Goal: Information Seeking & Learning: Learn about a topic

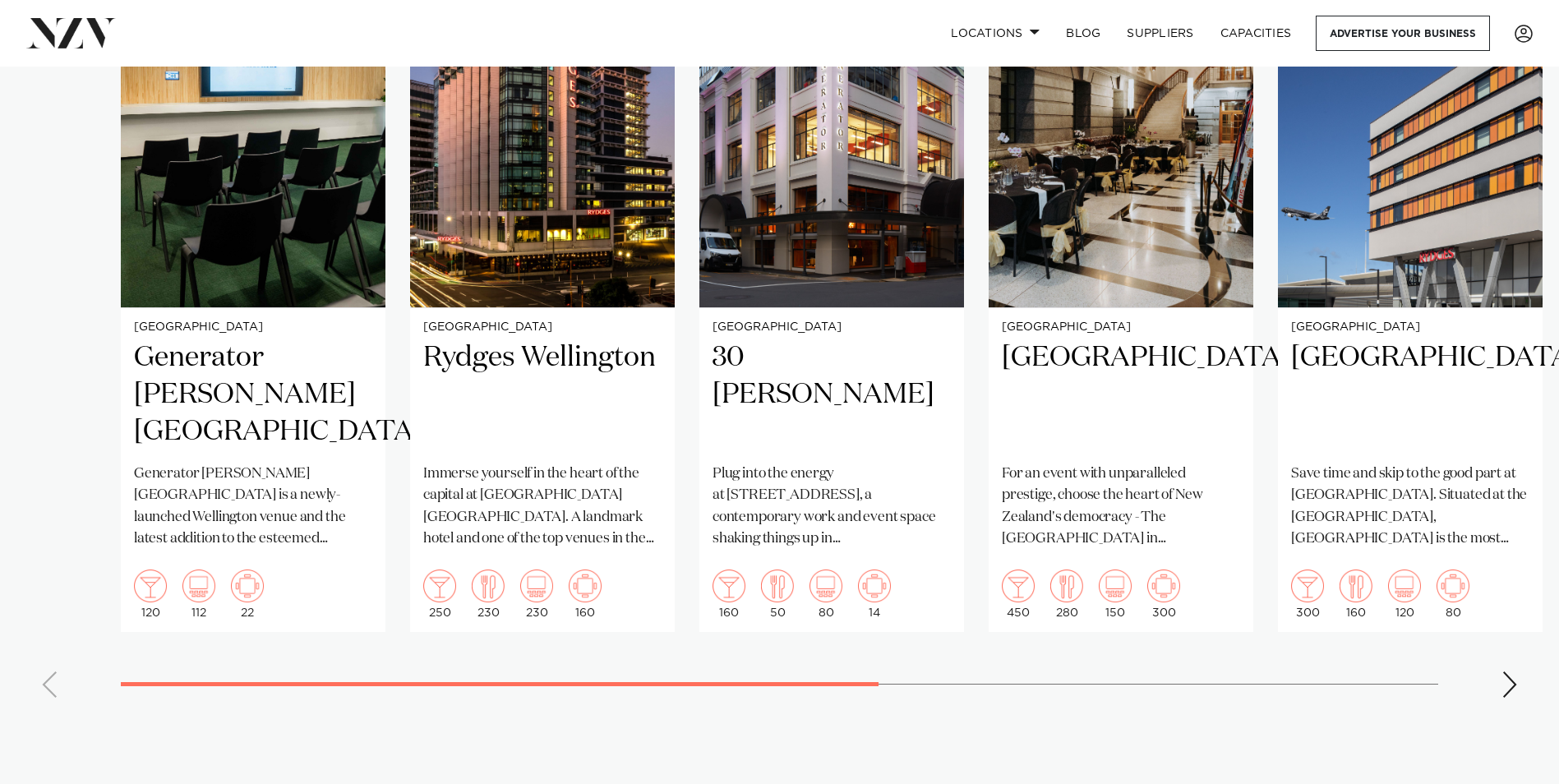
scroll to position [1314, 0]
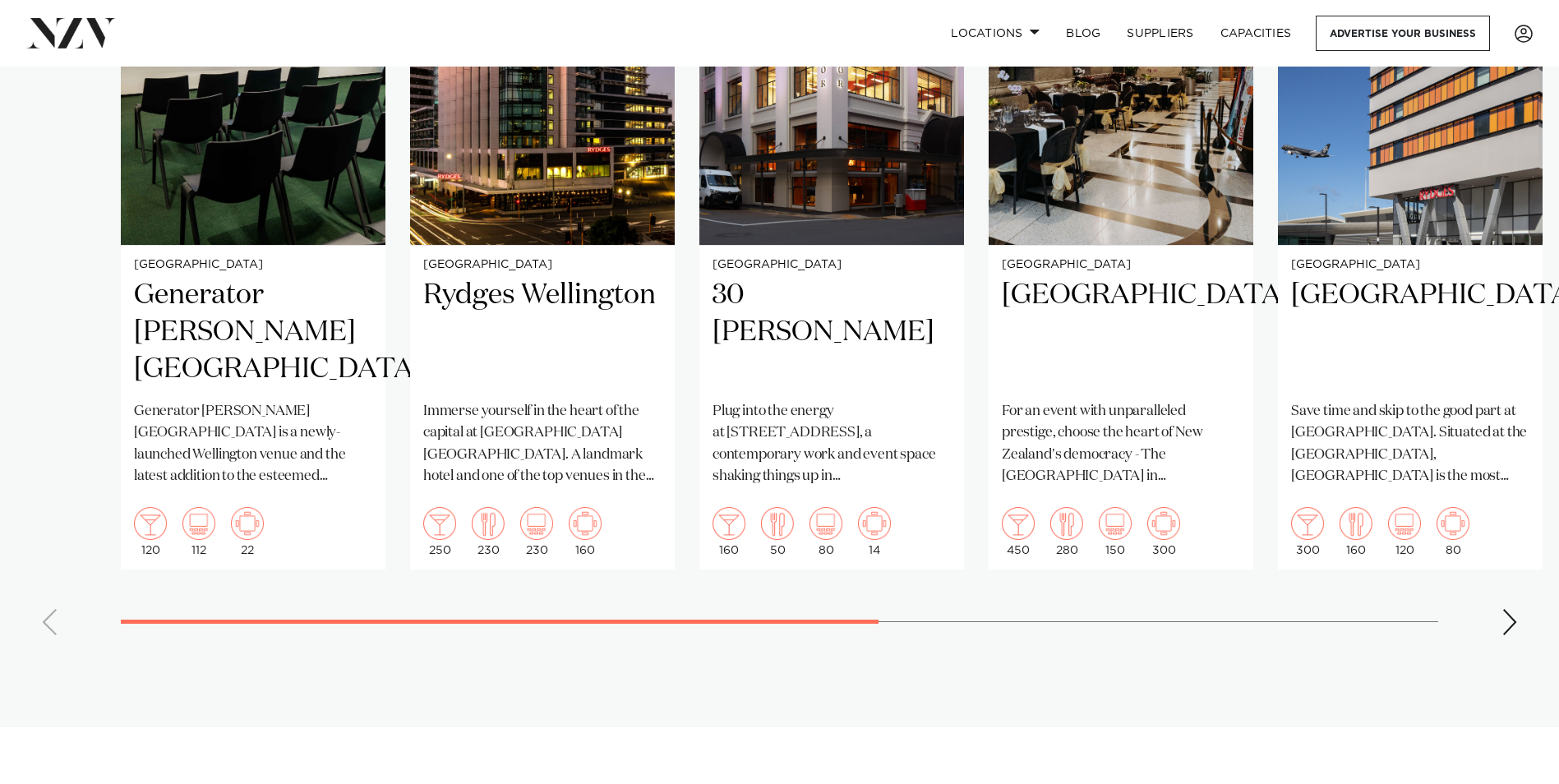
click at [1517, 599] on swiper-container "Wellington Generator Bowen Campus Generator Bowen Campus is a newly-launched We…" at bounding box center [780, 269] width 1559 height 759
click at [1503, 608] on div "Next slide" at bounding box center [1509, 621] width 16 height 26
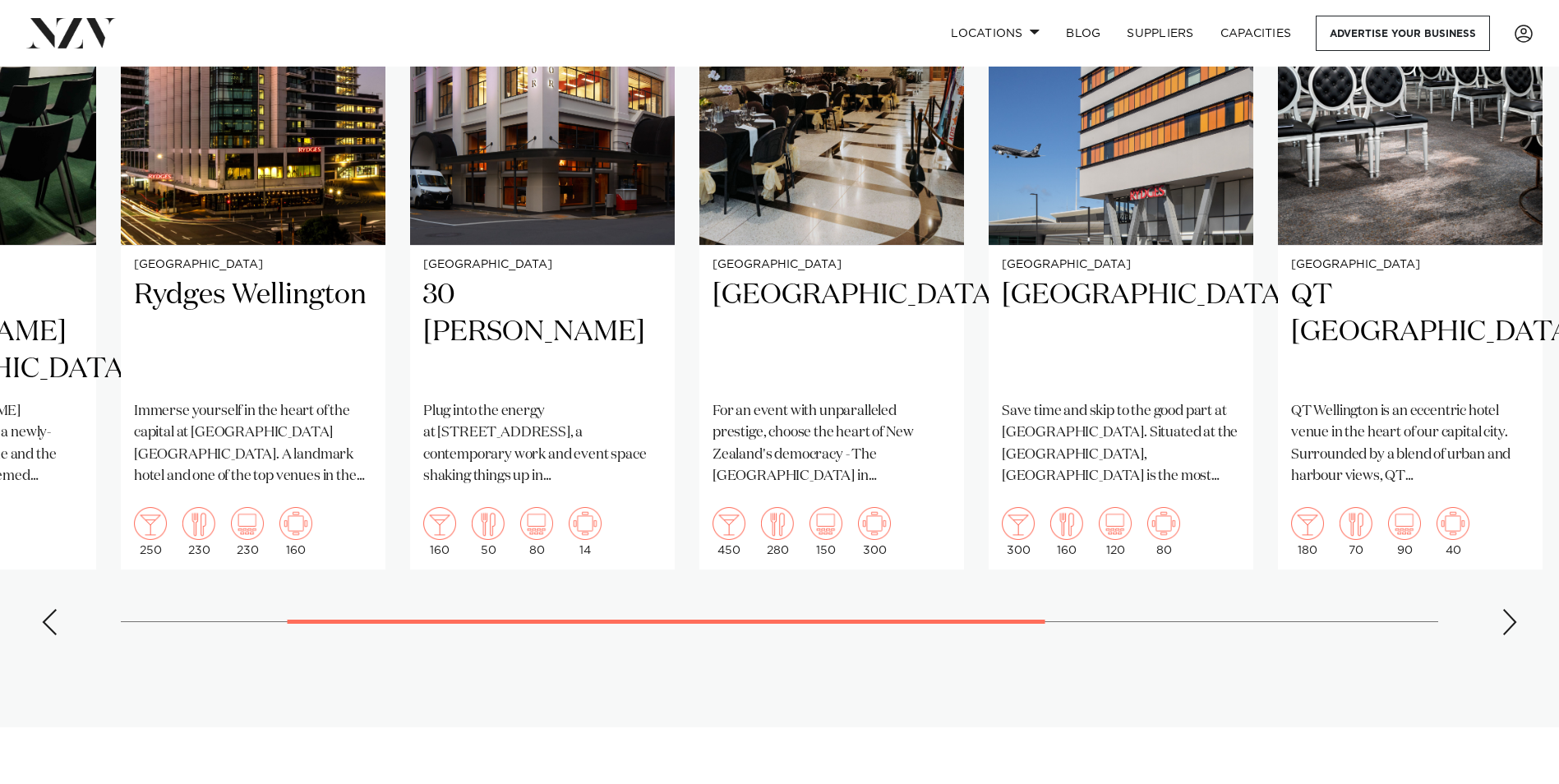
click at [1503, 608] on div "Next slide" at bounding box center [1509, 621] width 16 height 26
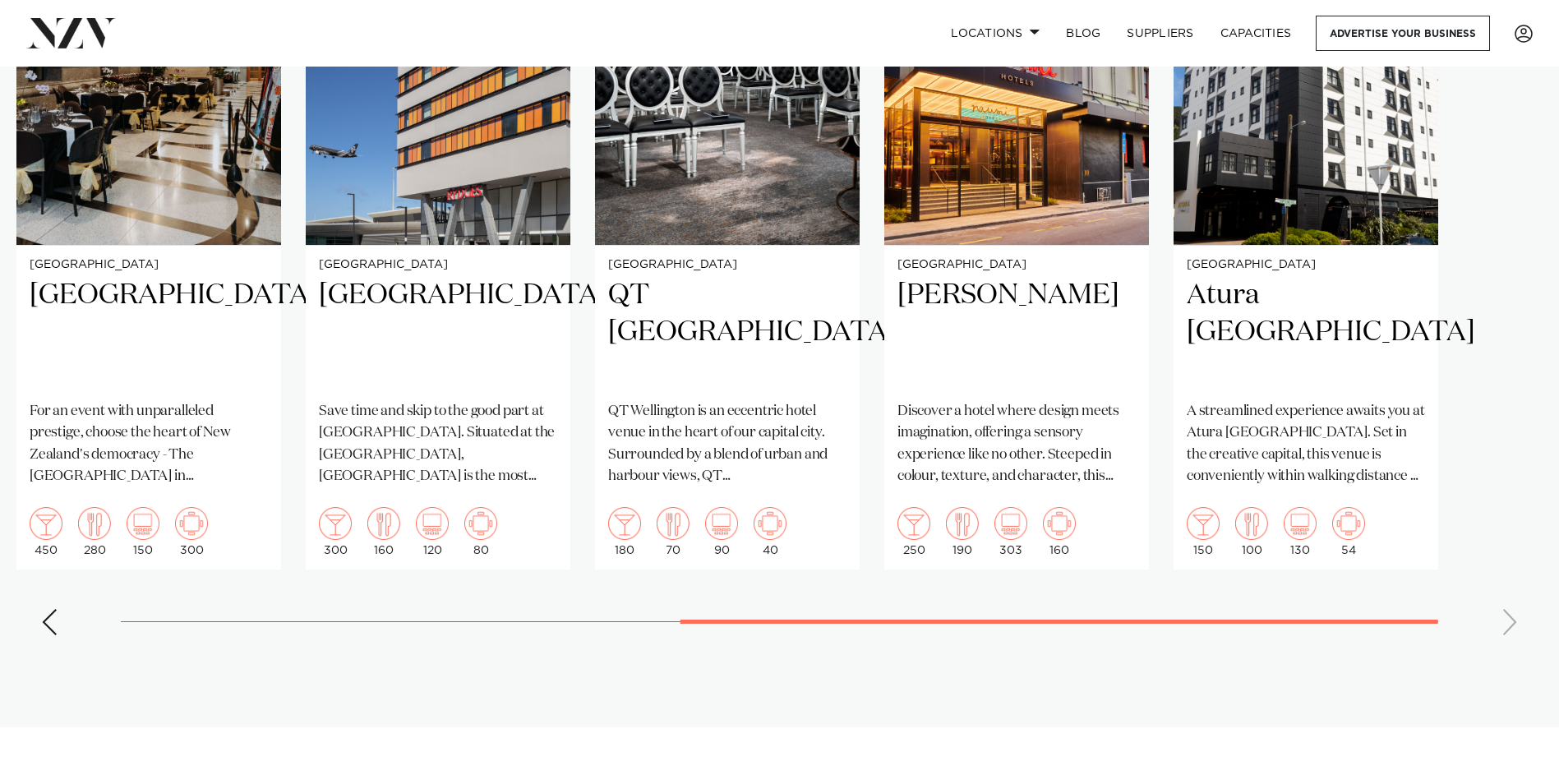
click at [1467, 614] on swiper-container "Wellington Generator Bowen Campus Generator Bowen Campus is a newly-launched We…" at bounding box center [780, 269] width 1559 height 759
click at [1005, 277] on h2 "Naumi Wellington" at bounding box center [1016, 332] width 239 height 111
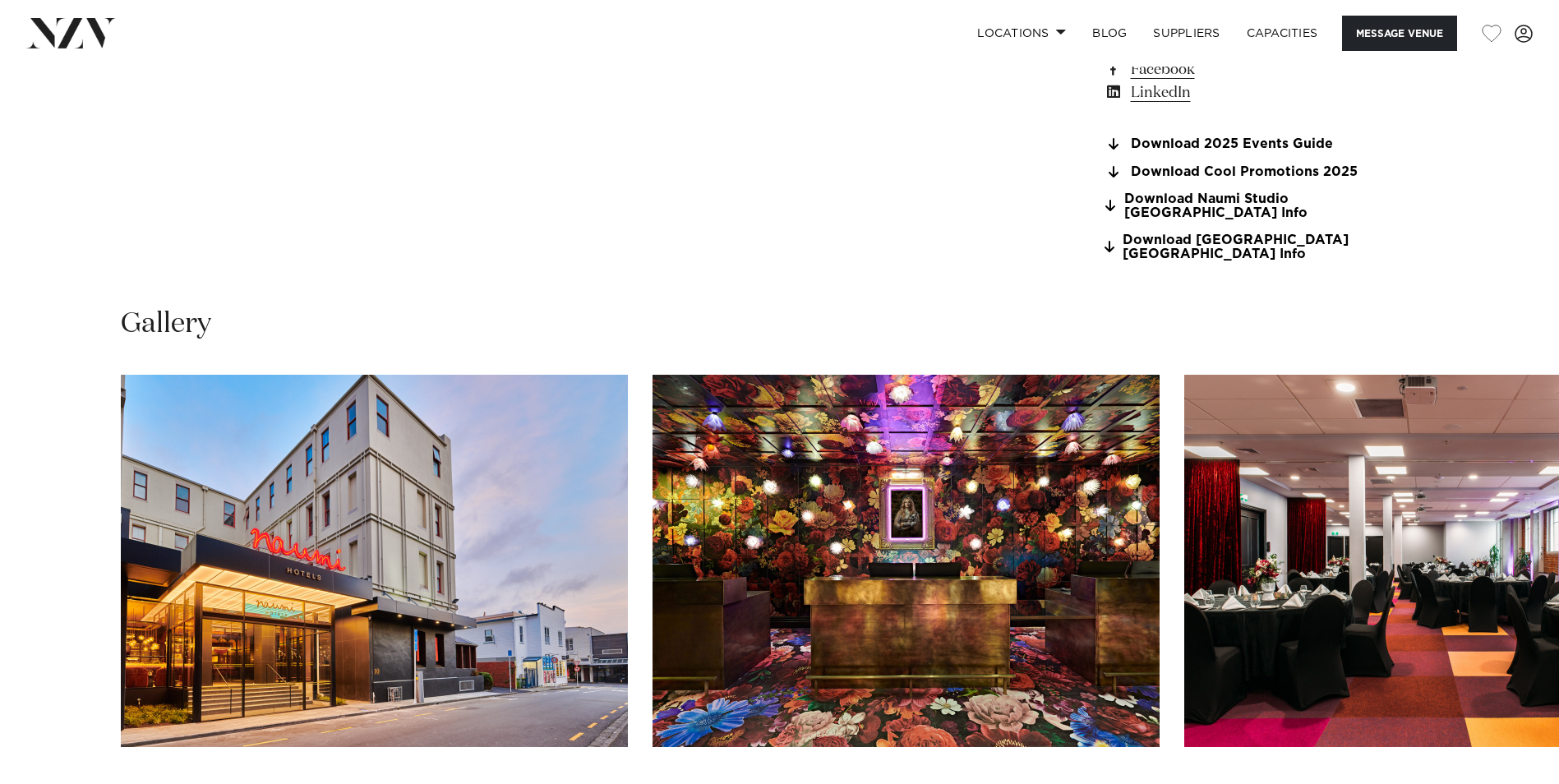
scroll to position [1561, 0]
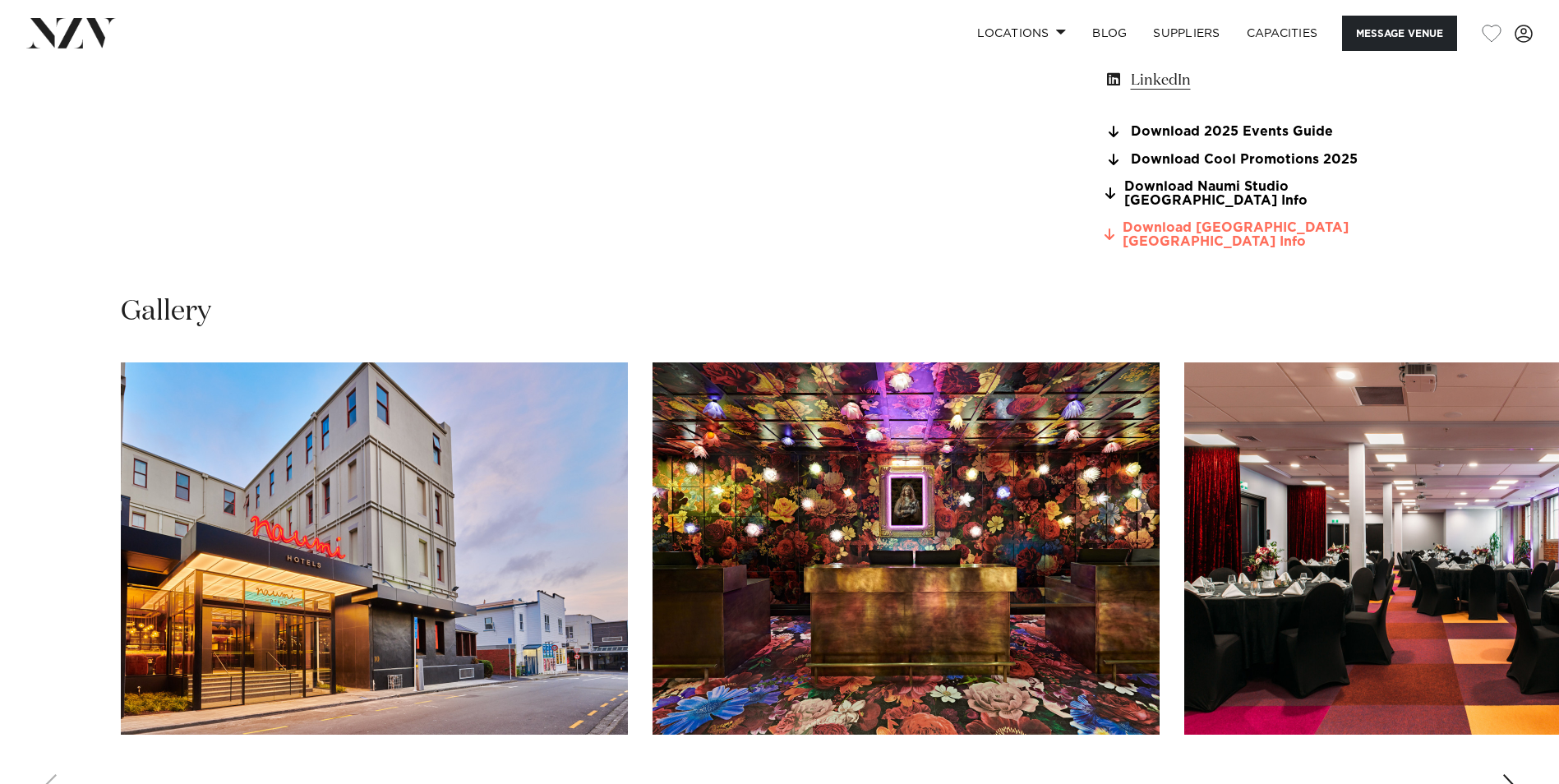
click at [1197, 232] on link "Download Naumi Hotel Wellington Info" at bounding box center [1238, 235] width 268 height 28
click at [1277, 33] on link "Capacities" at bounding box center [1282, 32] width 98 height 35
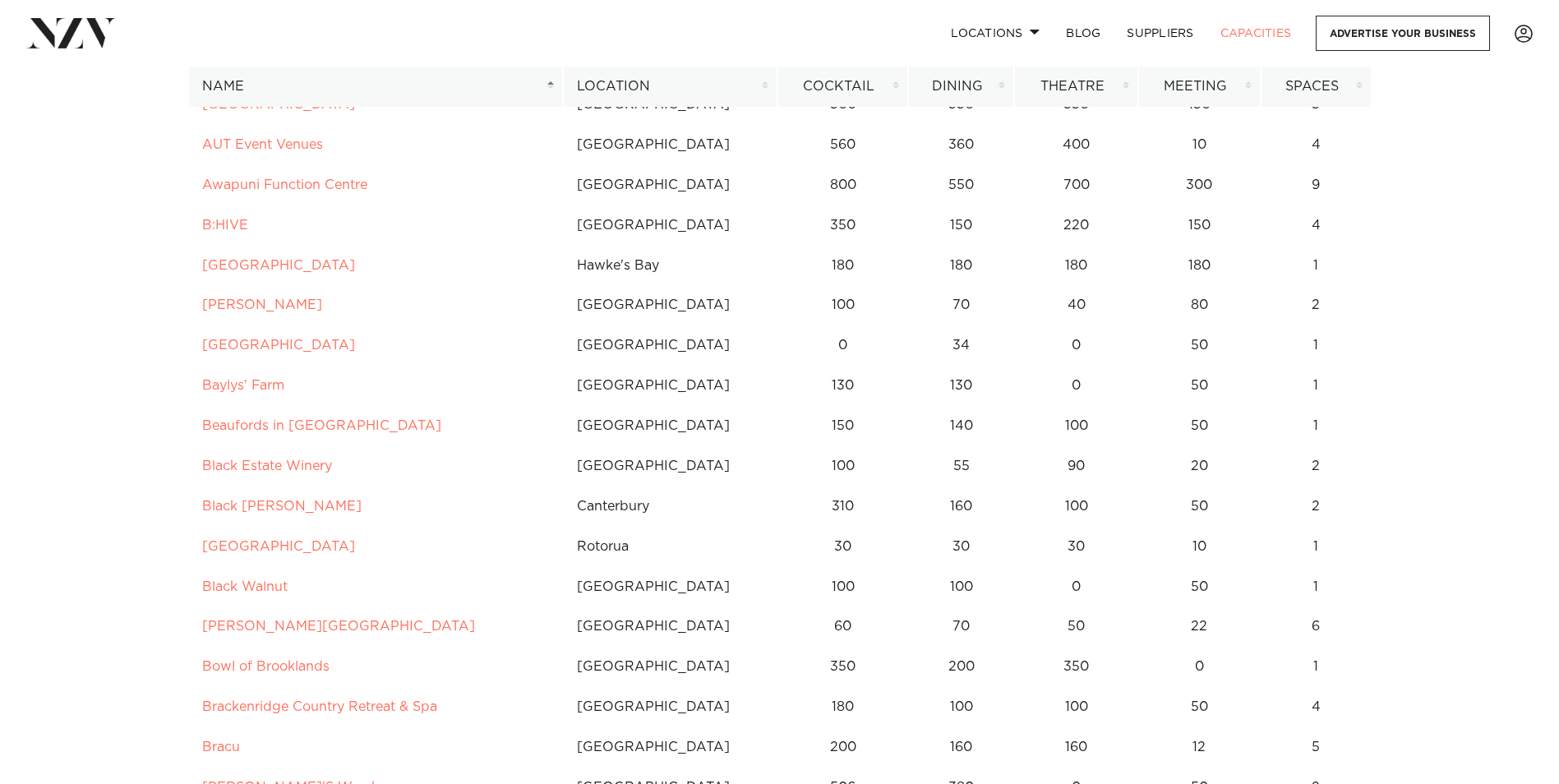
scroll to position [822, 0]
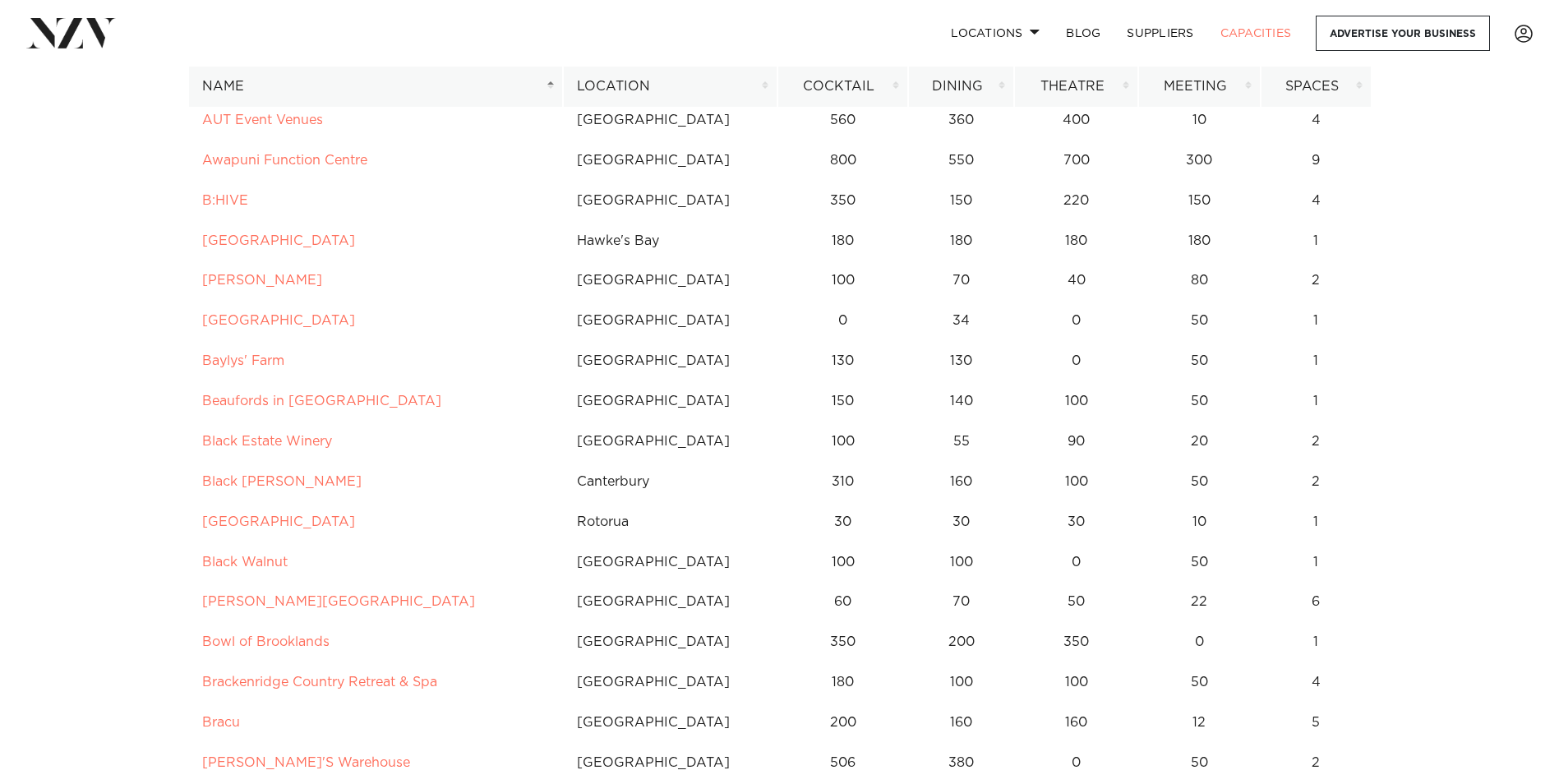
click at [620, 76] on th "Location" at bounding box center [670, 86] width 214 height 41
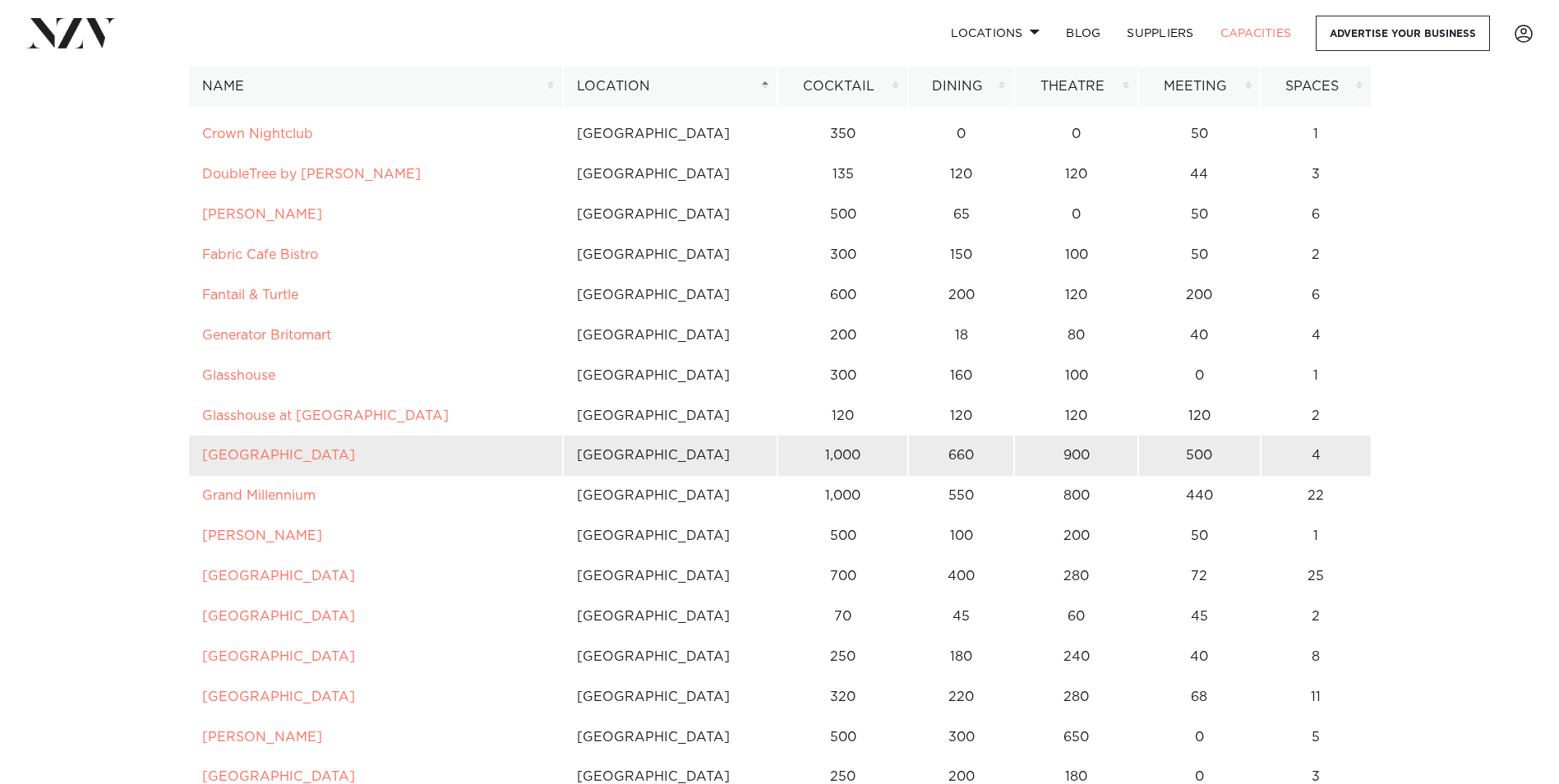
scroll to position [1150, 0]
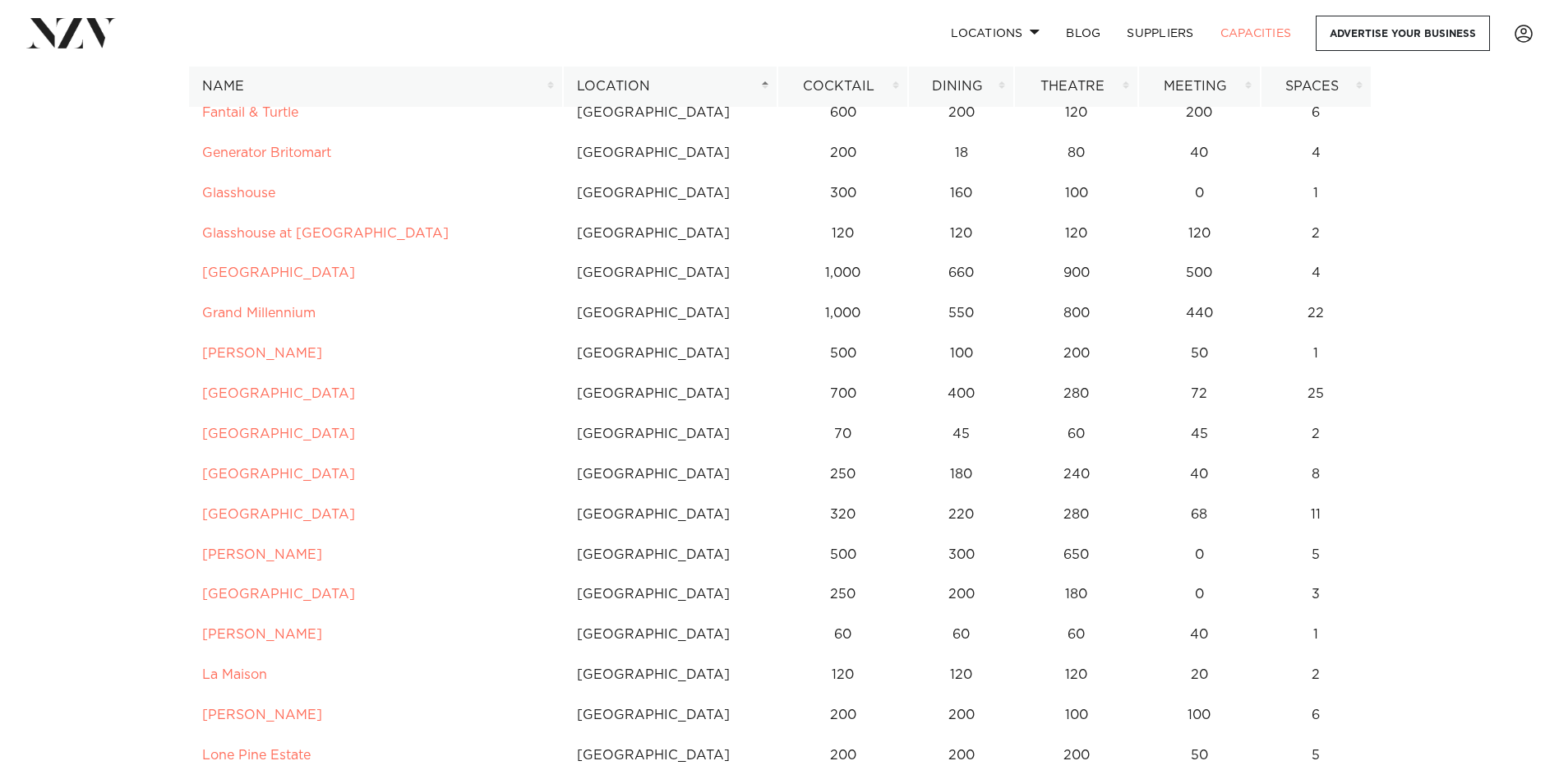
click at [608, 84] on th "Location" at bounding box center [670, 86] width 214 height 41
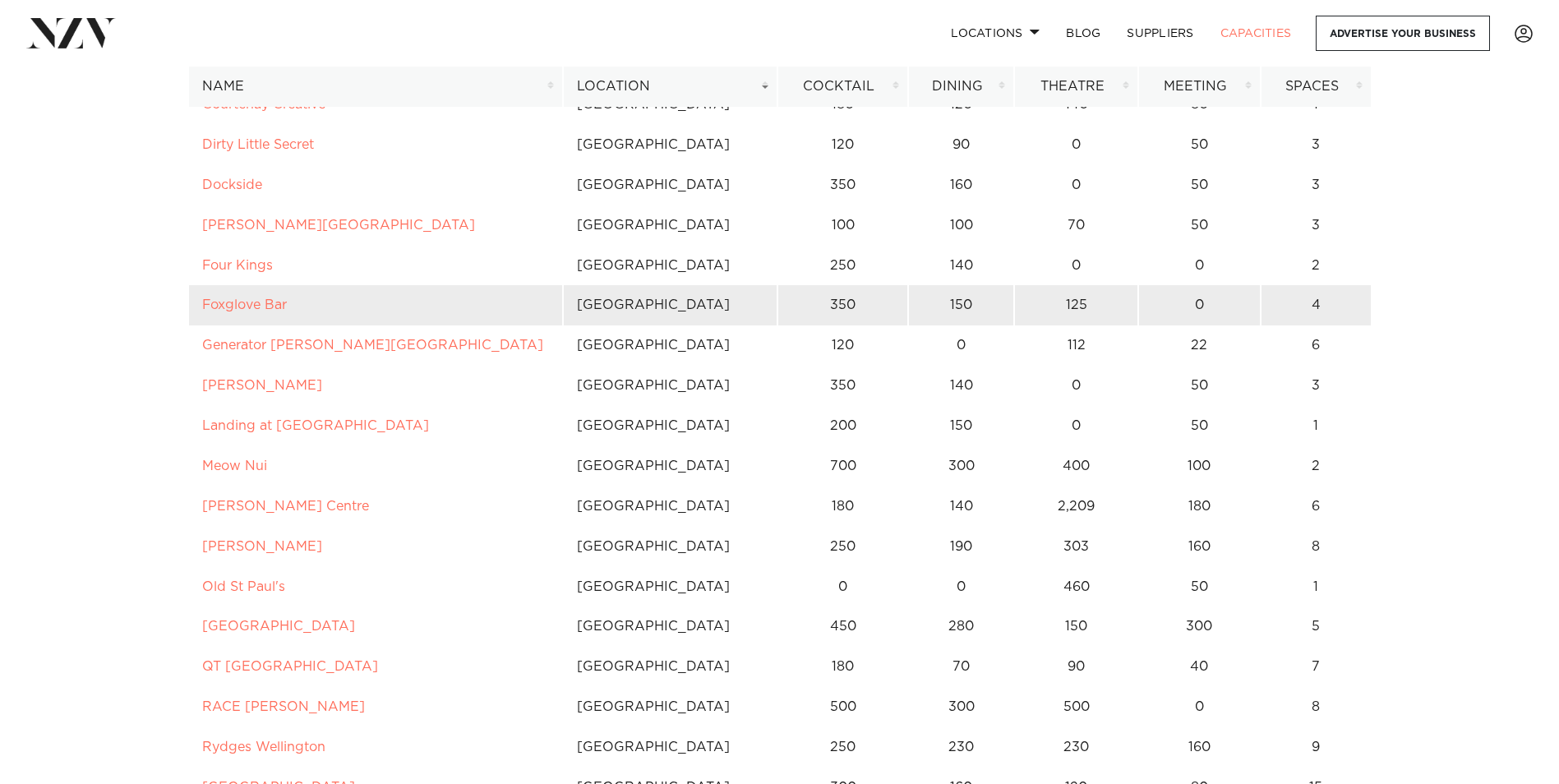
scroll to position [575, 0]
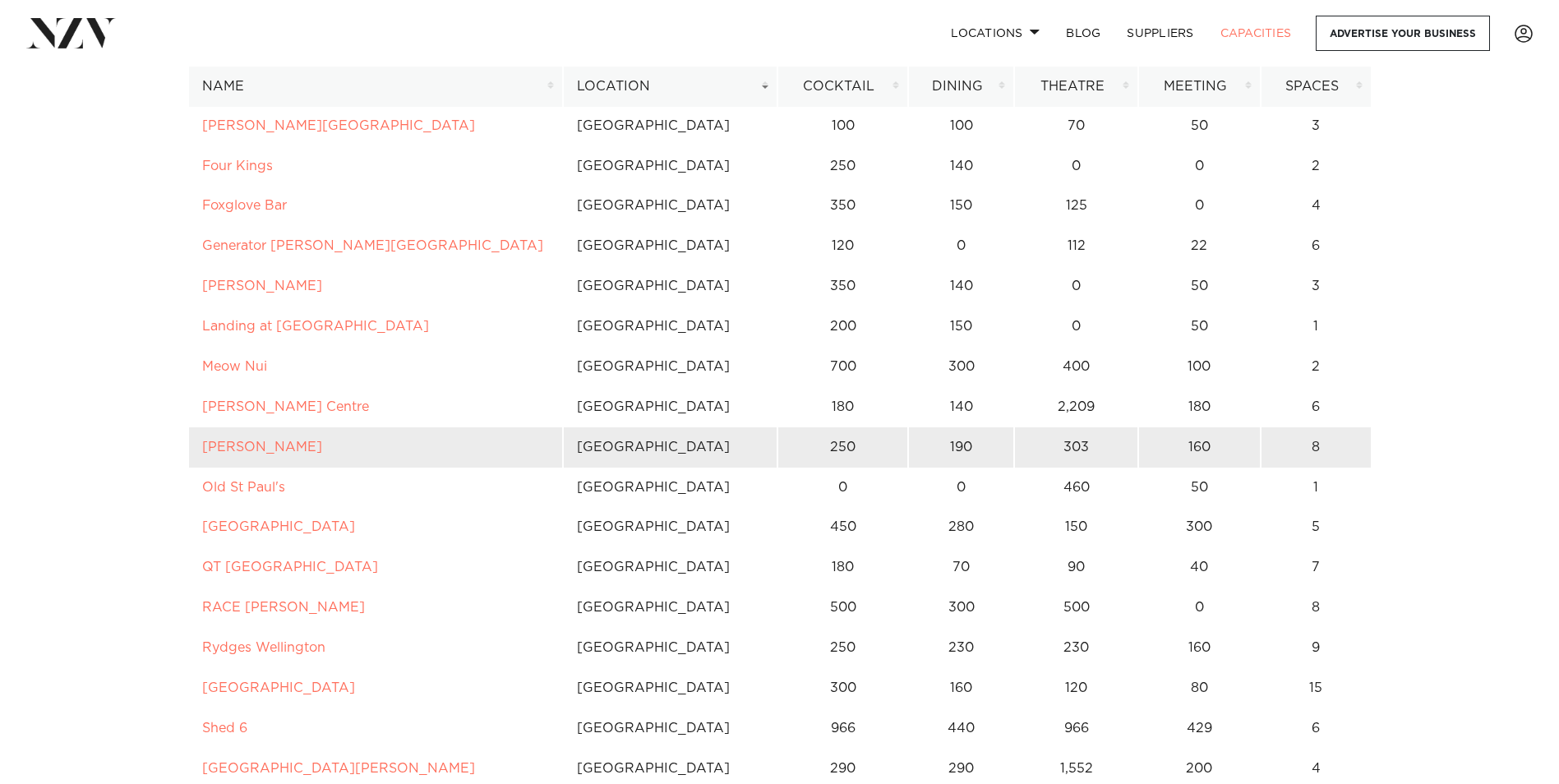
click at [1199, 446] on td "160" at bounding box center [1199, 447] width 122 height 41
click at [1210, 435] on td "160" at bounding box center [1199, 447] width 122 height 41
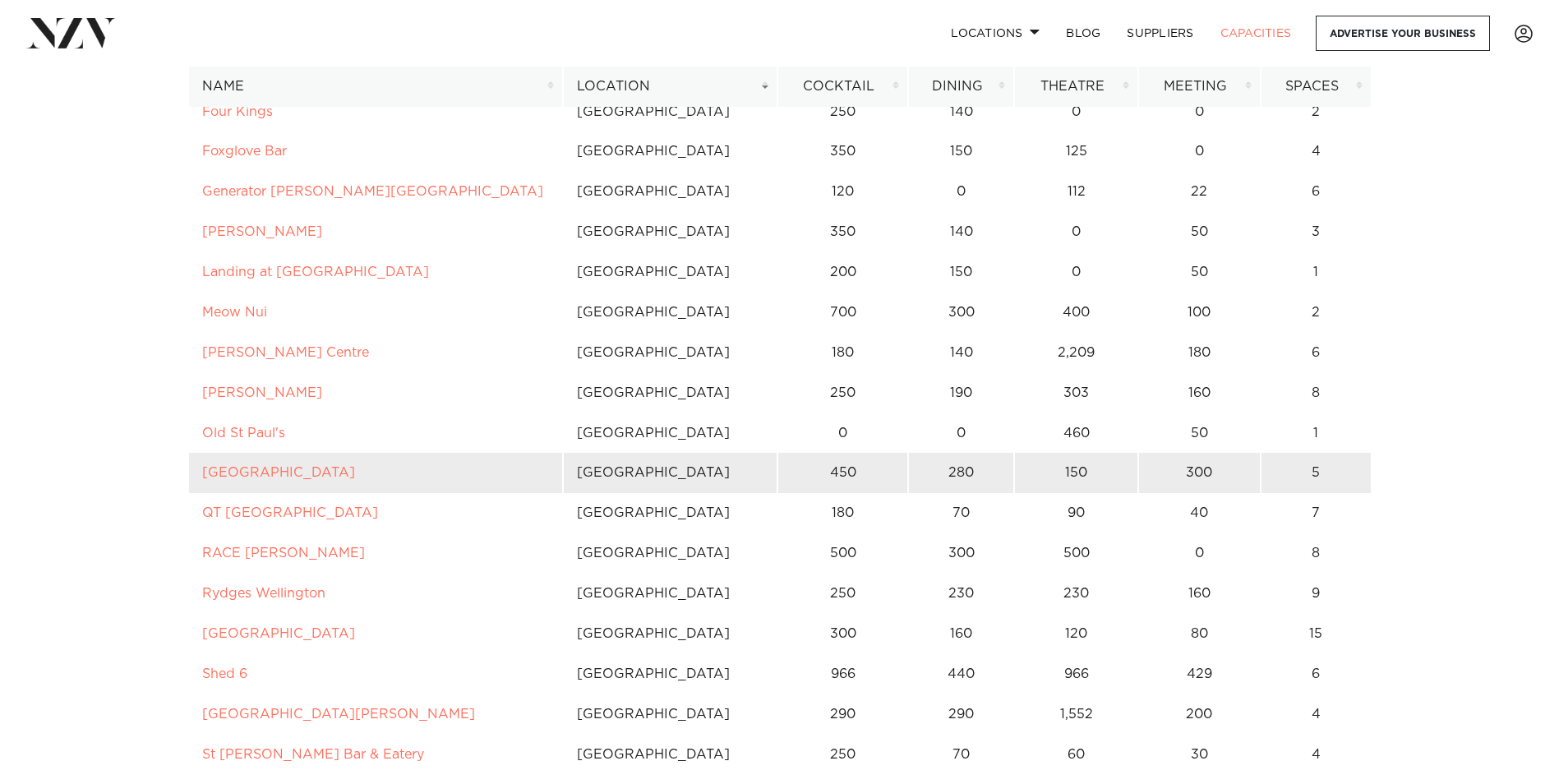
scroll to position [657, 0]
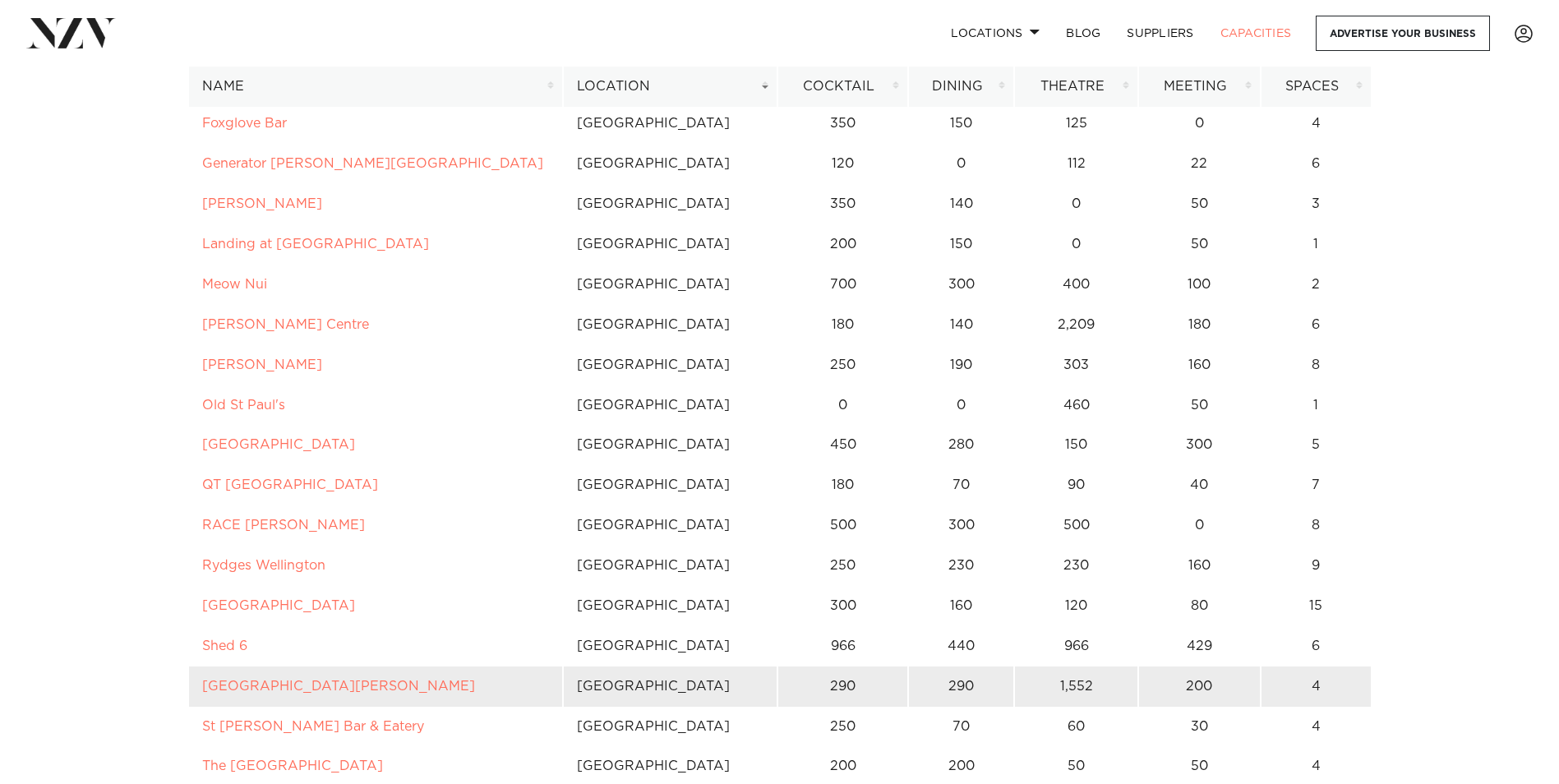
click at [1196, 686] on td "200" at bounding box center [1199, 686] width 122 height 41
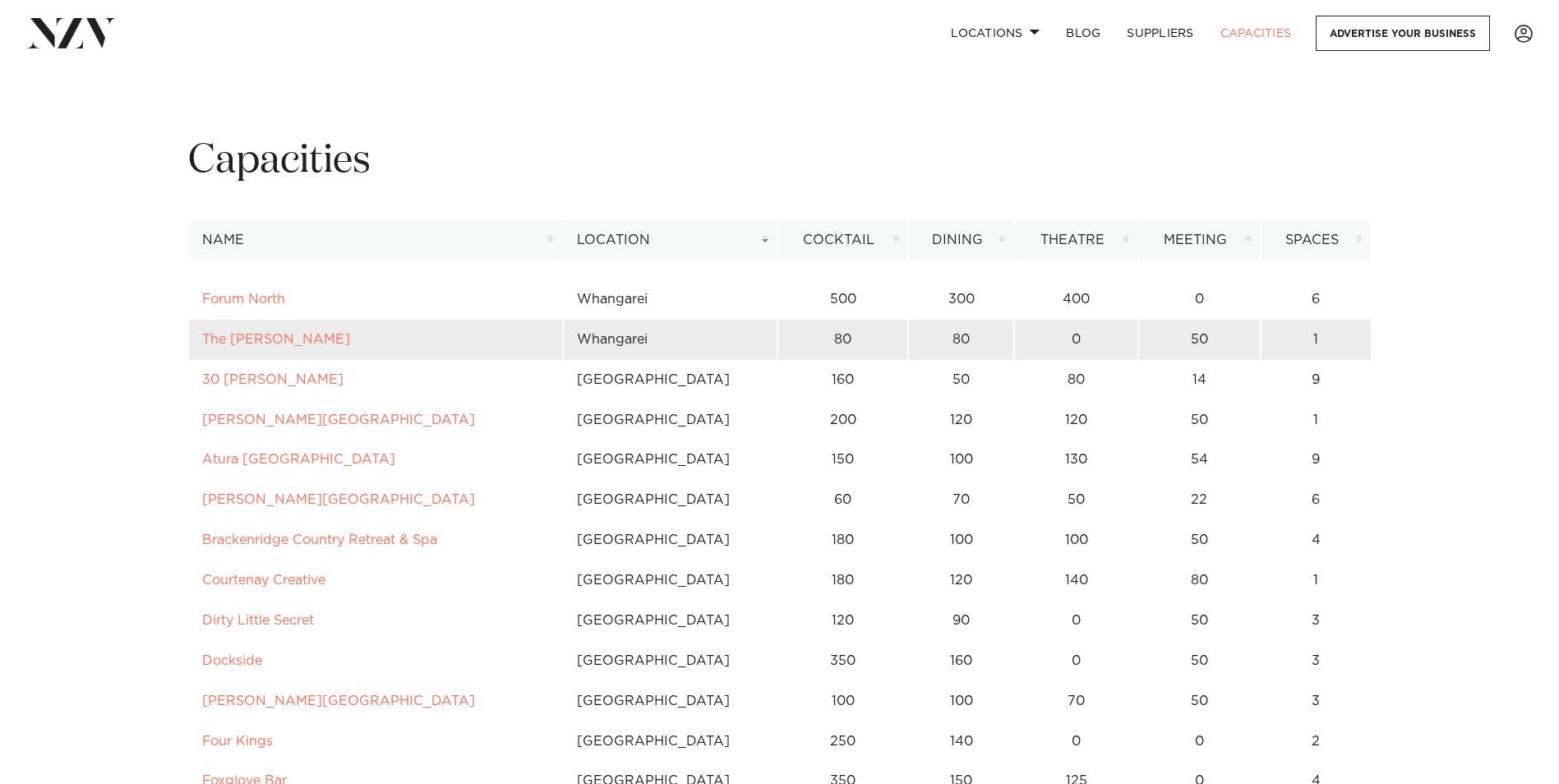
scroll to position [165, 0]
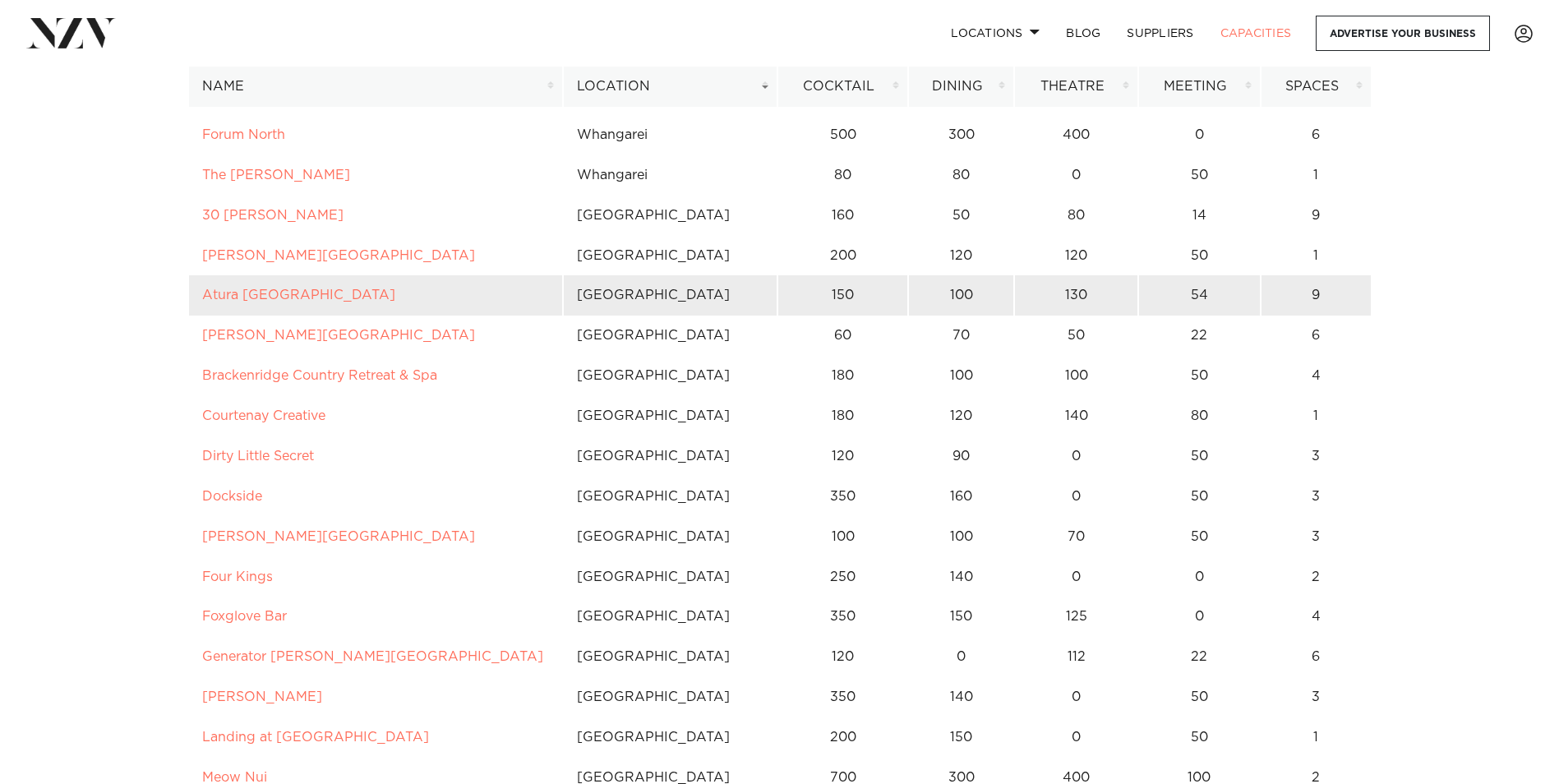
click at [1198, 285] on td "54" at bounding box center [1199, 295] width 122 height 41
click at [1193, 292] on td "54" at bounding box center [1199, 295] width 122 height 41
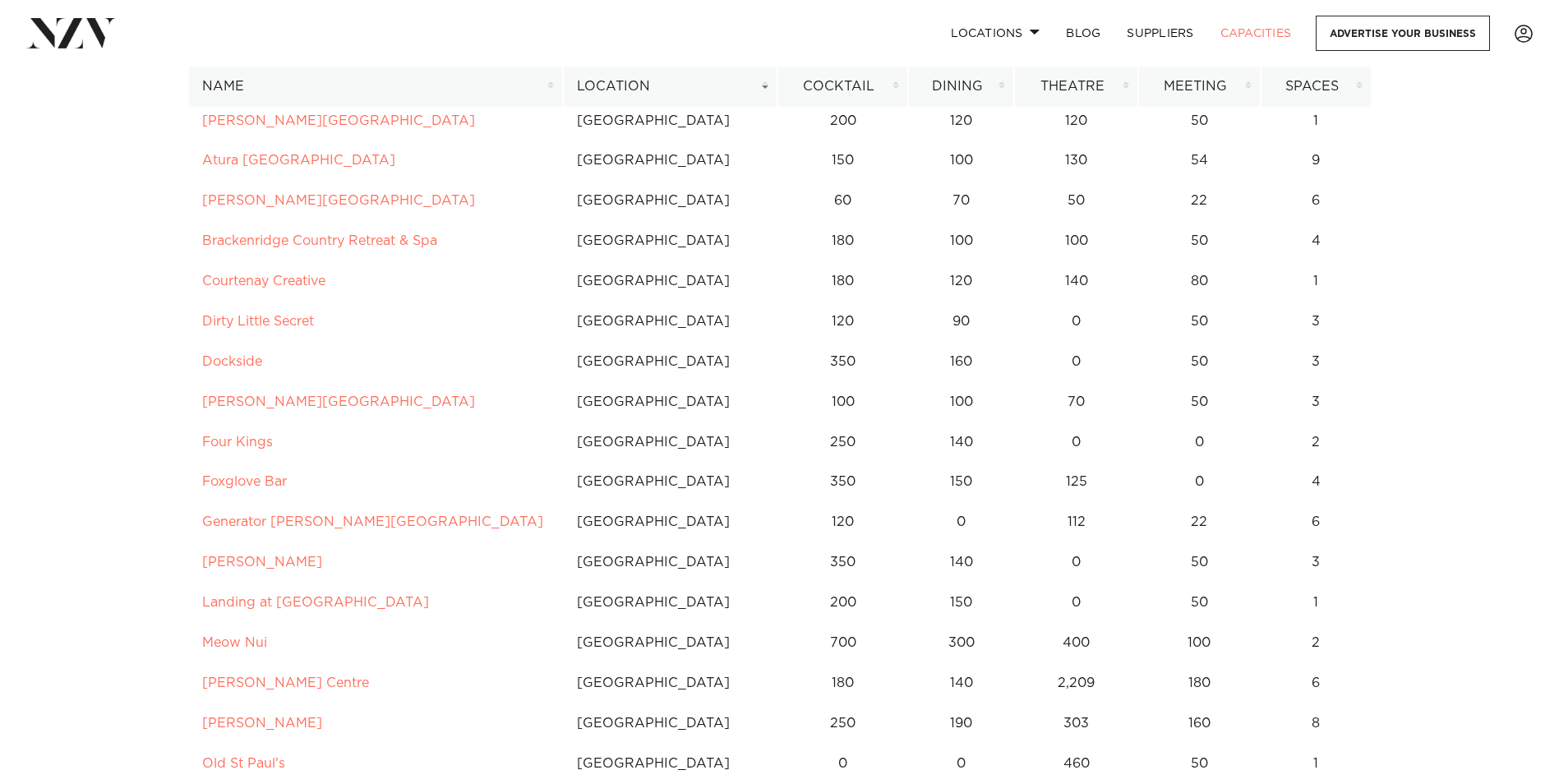
scroll to position [329, 0]
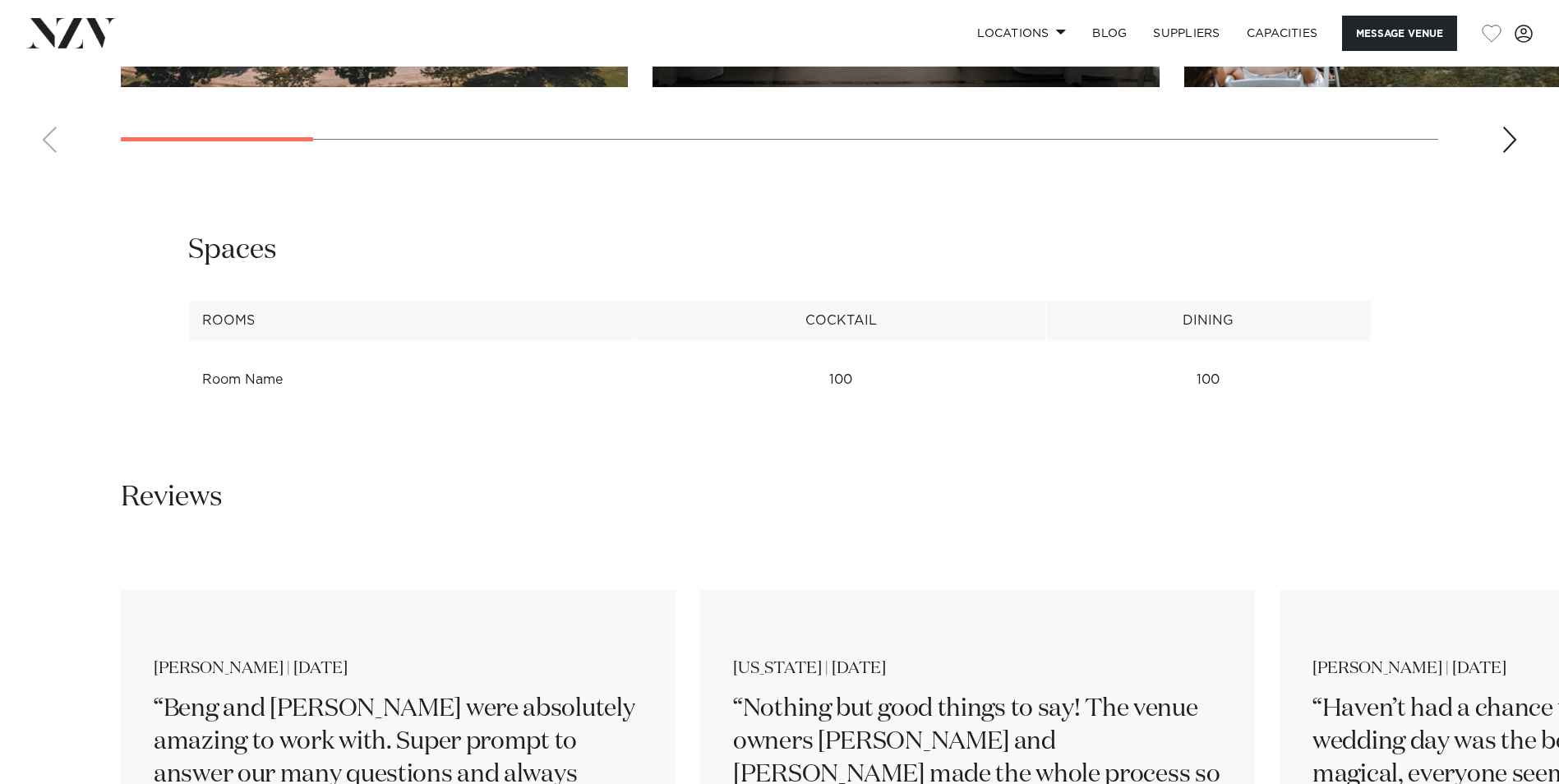
scroll to position [2301, 0]
